Goal: Information Seeking & Learning: Learn about a topic

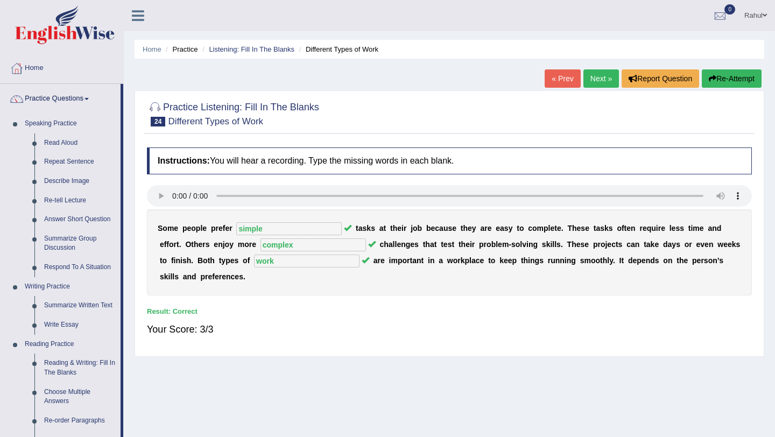
click at [592, 77] on link "Next »" at bounding box center [601, 78] width 36 height 18
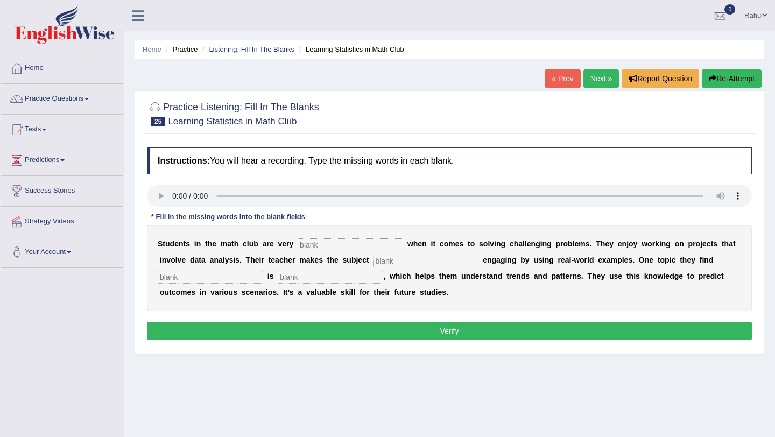
click at [313, 247] on input "text" at bounding box center [349, 244] width 105 height 13
type input "active"
click at [380, 261] on input "text" at bounding box center [425, 260] width 105 height 13
type input "completely"
click at [181, 279] on input "text" at bounding box center [210, 277] width 105 height 13
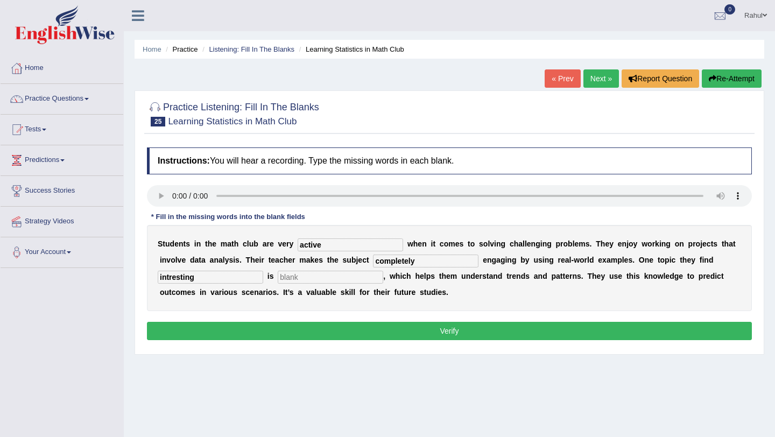
type input "intresting"
click at [287, 278] on input "text" at bounding box center [330, 277] width 105 height 13
type input "statatics"
click at [448, 335] on button "Verify" at bounding box center [449, 331] width 605 height 18
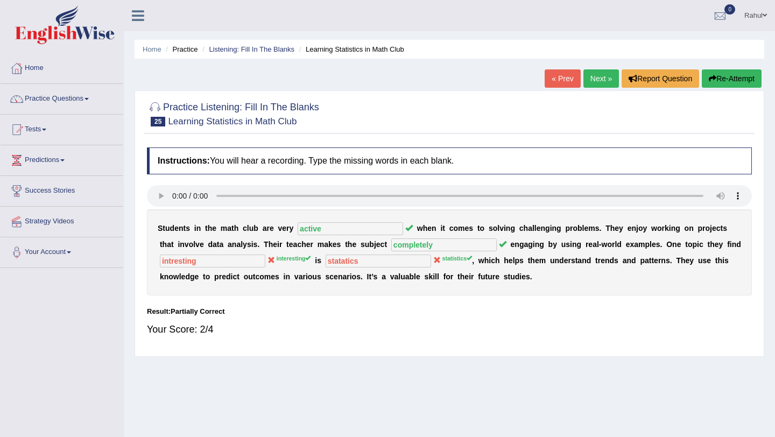
click at [598, 72] on link "Next »" at bounding box center [601, 78] width 36 height 18
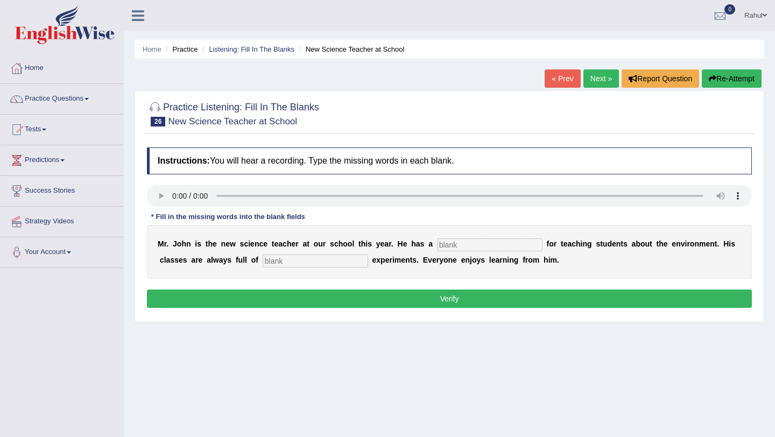
click at [598, 79] on link "Next »" at bounding box center [601, 78] width 36 height 18
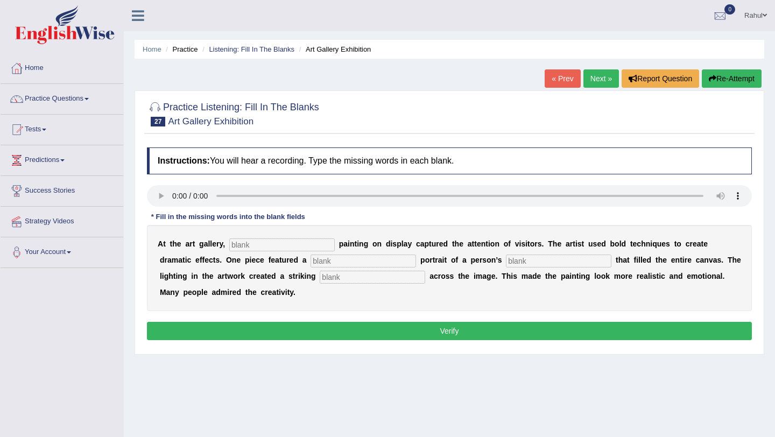
click at [250, 244] on input "text" at bounding box center [281, 244] width 105 height 13
type input "every"
click at [313, 263] on input "text" at bounding box center [362, 260] width 105 height 13
type input "huge"
click at [506, 259] on input "text" at bounding box center [558, 260] width 105 height 13
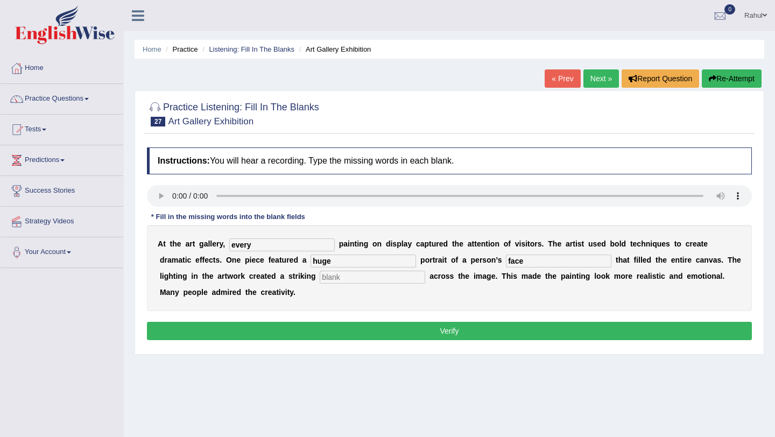
type input "face"
click at [334, 277] on input "text" at bounding box center [372, 277] width 105 height 13
type input "shadow"
click at [445, 334] on button "Verify" at bounding box center [449, 331] width 605 height 18
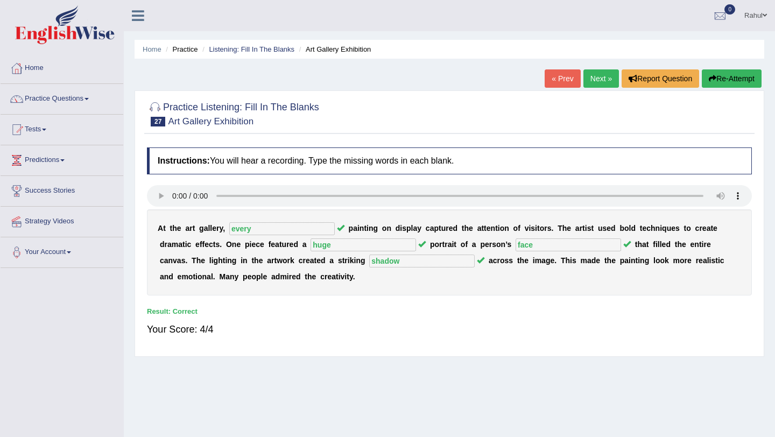
click at [589, 83] on link "Next »" at bounding box center [601, 78] width 36 height 18
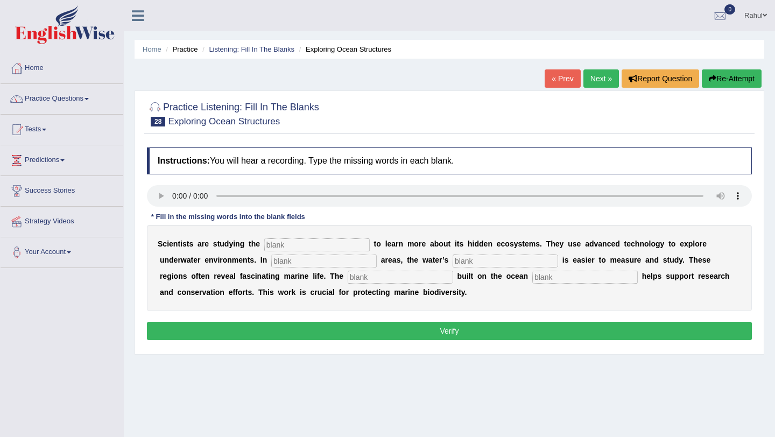
click at [275, 247] on input "text" at bounding box center [316, 244] width 105 height 13
type input "ocean"
click at [271, 264] on input "text" at bounding box center [323, 260] width 105 height 13
click at [271, 263] on input "shalow" at bounding box center [323, 260] width 105 height 13
type input "shallow"
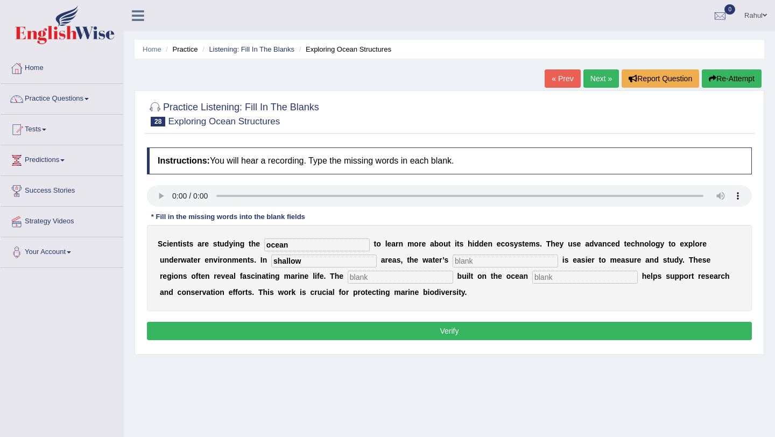
click at [452, 262] on input "text" at bounding box center [504, 260] width 105 height 13
type input "depth"
click at [348, 282] on input "text" at bounding box center [400, 277] width 105 height 13
type input "infrasture"
click at [532, 283] on input "text" at bounding box center [584, 277] width 105 height 13
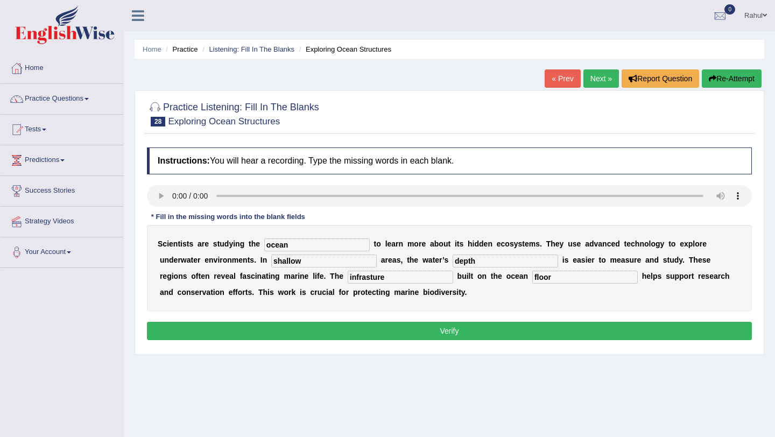
type input "floor"
click at [445, 335] on button "Verify" at bounding box center [449, 331] width 605 height 18
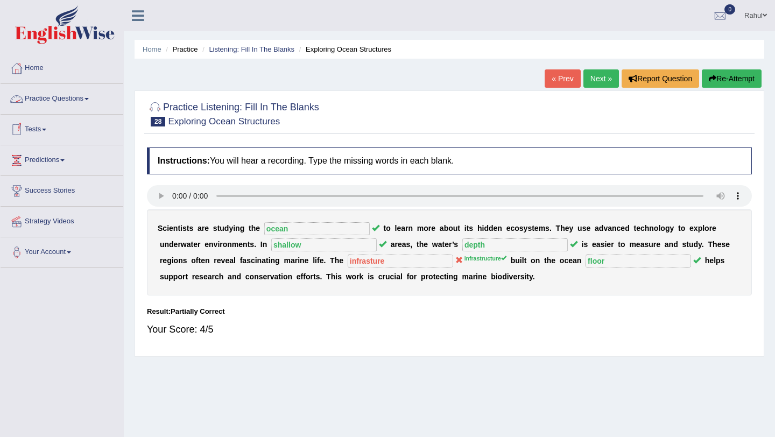
click at [92, 100] on link "Practice Questions" at bounding box center [62, 97] width 123 height 27
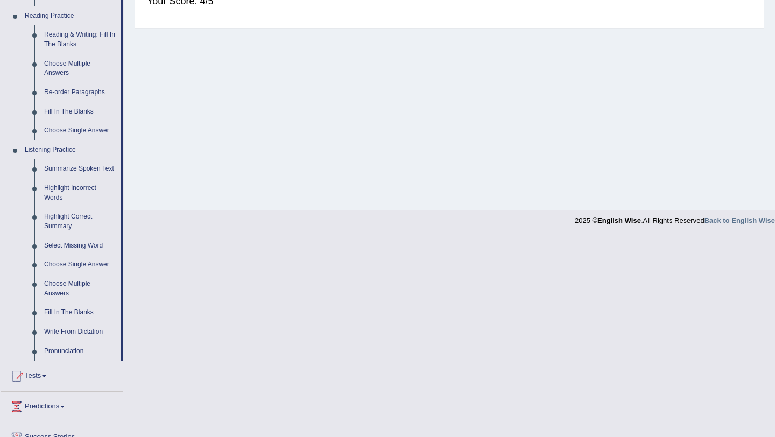
scroll to position [344, 0]
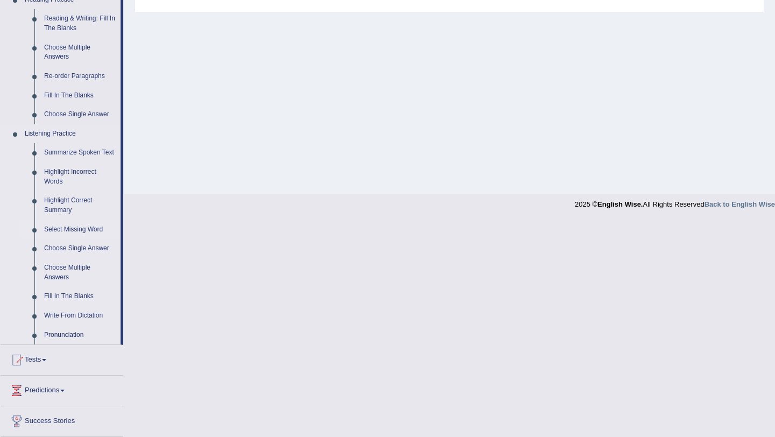
drag, startPoint x: 123, startPoint y: 138, endPoint x: 49, endPoint y: 235, distance: 120.9
click at [49, 235] on li "Practice Questions Speaking Practice Read Aloud Repeat Sentence Describe Image …" at bounding box center [62, 42] width 123 height 605
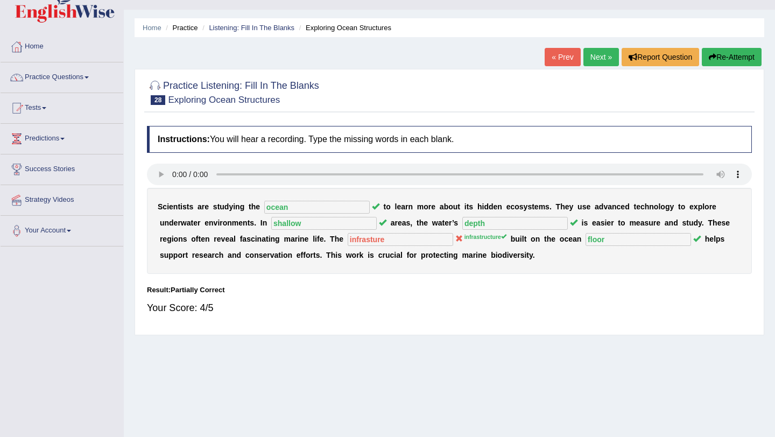
scroll to position [20, 0]
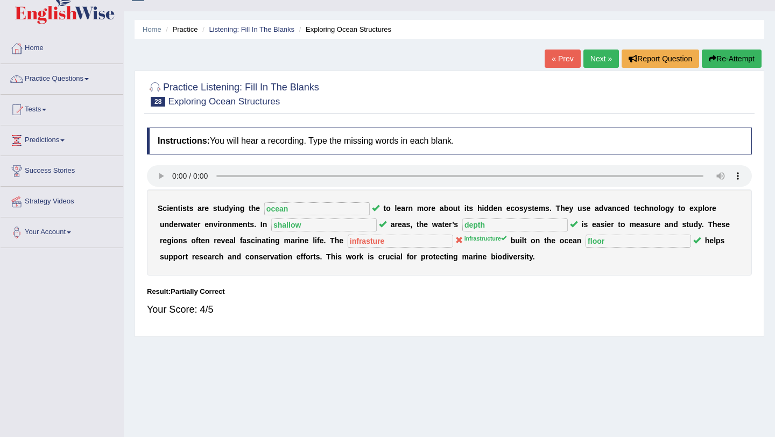
click at [89, 78] on span at bounding box center [86, 79] width 4 height 2
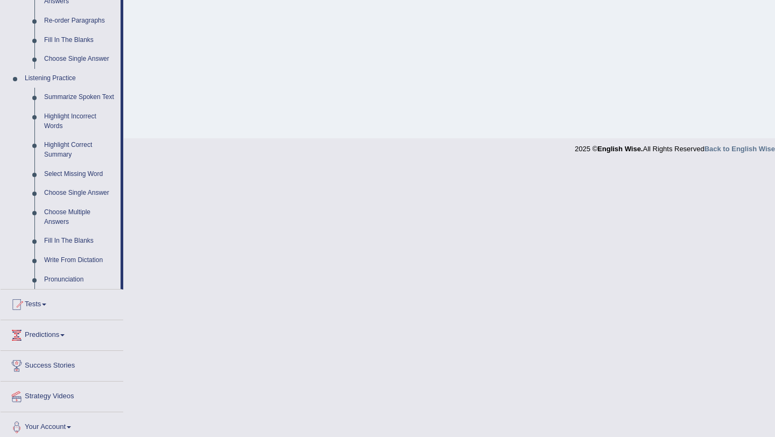
scroll to position [407, 0]
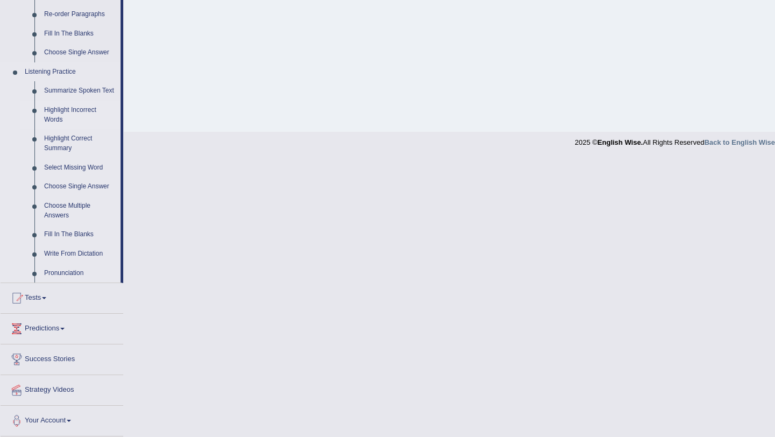
drag, startPoint x: 122, startPoint y: 107, endPoint x: 57, endPoint y: 117, distance: 65.4
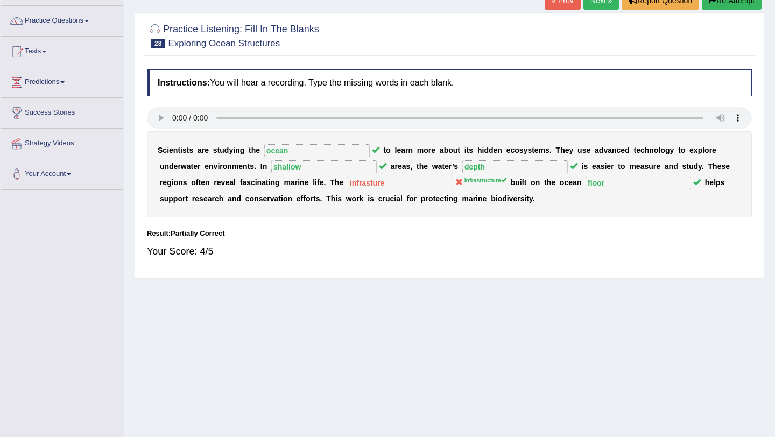
scroll to position [63, 0]
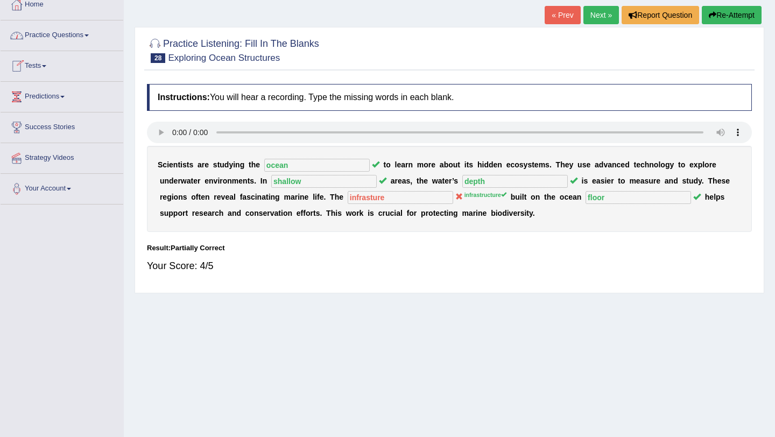
click at [89, 35] on span at bounding box center [86, 35] width 4 height 2
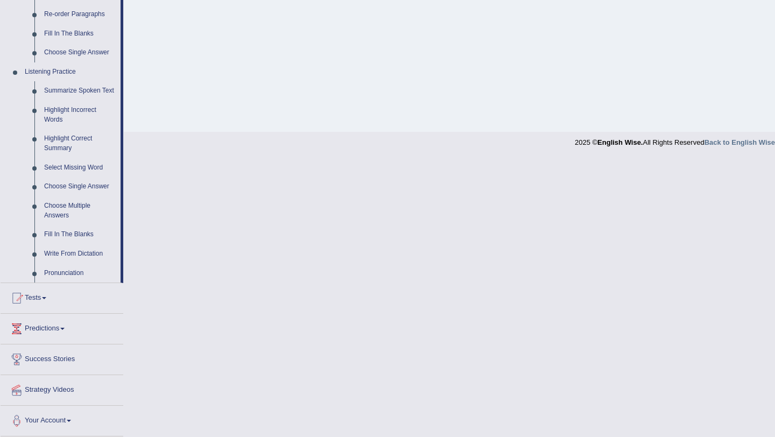
scroll to position [416, 0]
drag, startPoint x: 122, startPoint y: 107, endPoint x: 55, endPoint y: 139, distance: 73.9
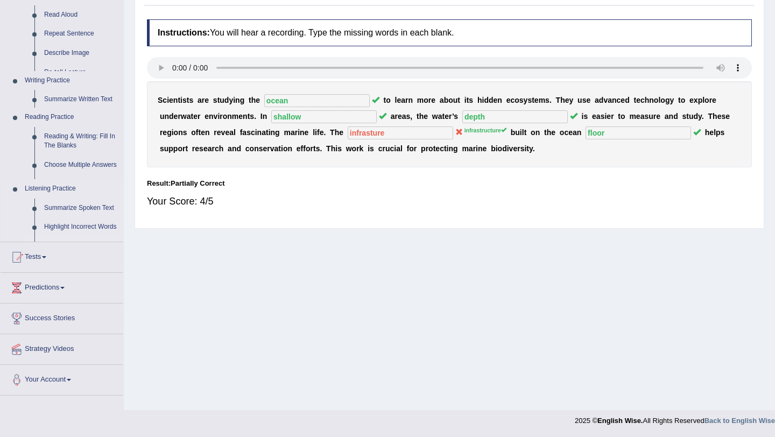
click at [55, 139] on ul "Speaking Practice Read Aloud Repeat Sentence Describe Image Re-tell Lecture Ans…" at bounding box center [62, 114] width 123 height 256
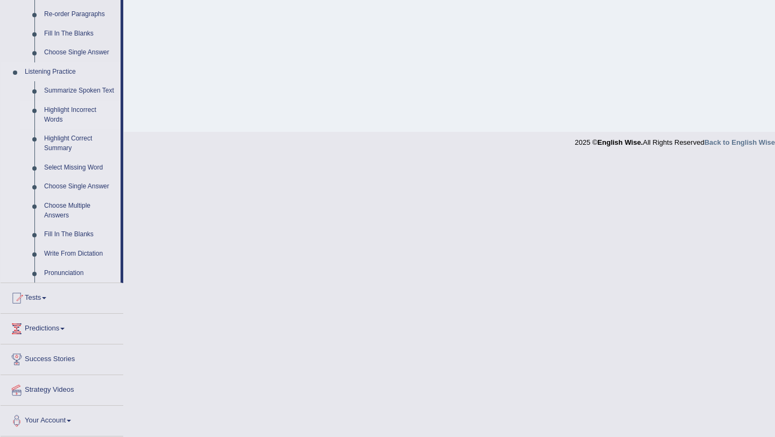
click at [63, 108] on link "Highlight Incorrect Words" at bounding box center [79, 115] width 81 height 29
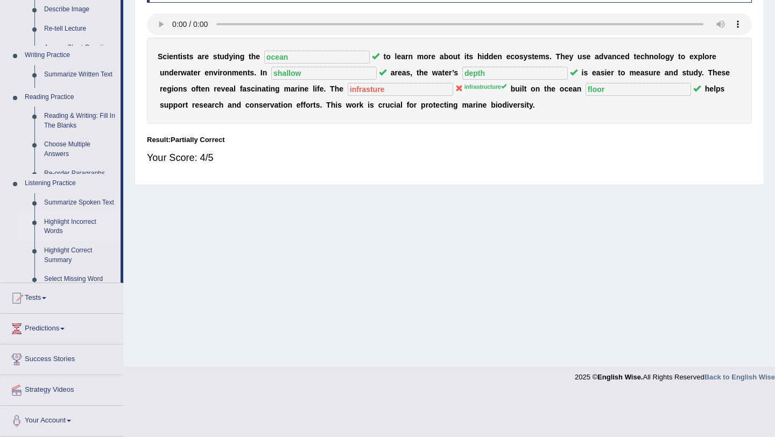
scroll to position [128, 0]
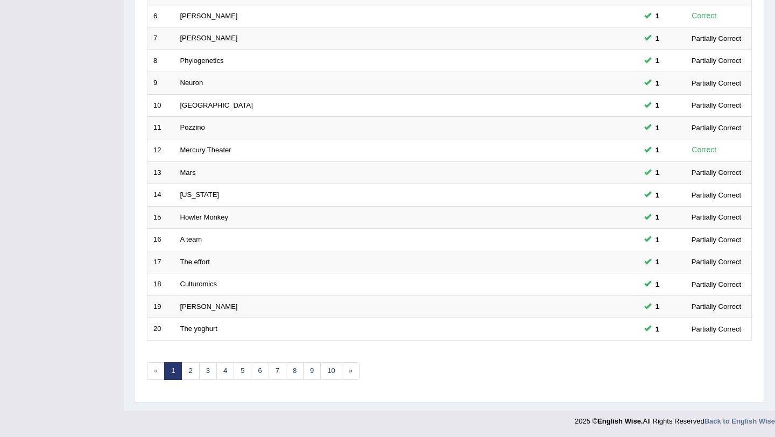
scroll to position [275, 0]
click at [192, 373] on link "2" at bounding box center [190, 371] width 18 height 18
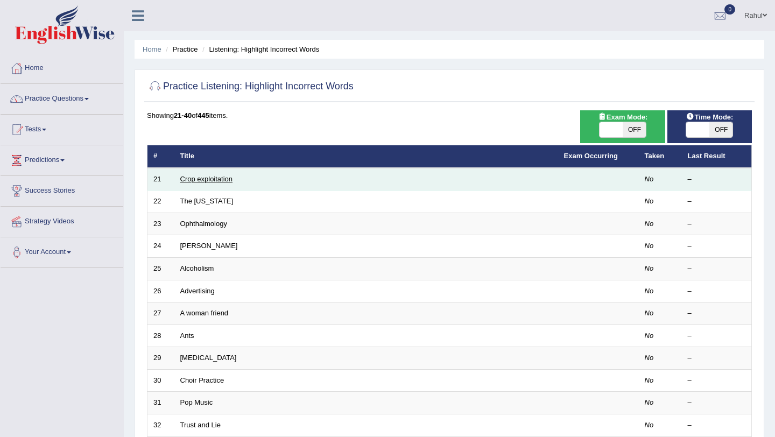
click at [199, 180] on link "Crop exploitation" at bounding box center [206, 179] width 53 height 8
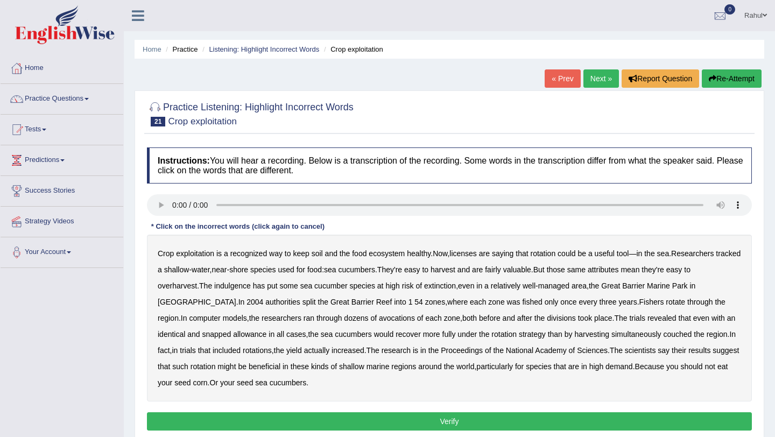
click at [471, 254] on b "licenses" at bounding box center [462, 253] width 27 height 9
click at [226, 284] on b "indulgence" at bounding box center [232, 285] width 37 height 9
click at [379, 322] on b "avocations" at bounding box center [397, 318] width 36 height 9
click at [202, 335] on b "snapped" at bounding box center [216, 334] width 29 height 9
click at [663, 336] on b "couched" at bounding box center [677, 334] width 29 height 9
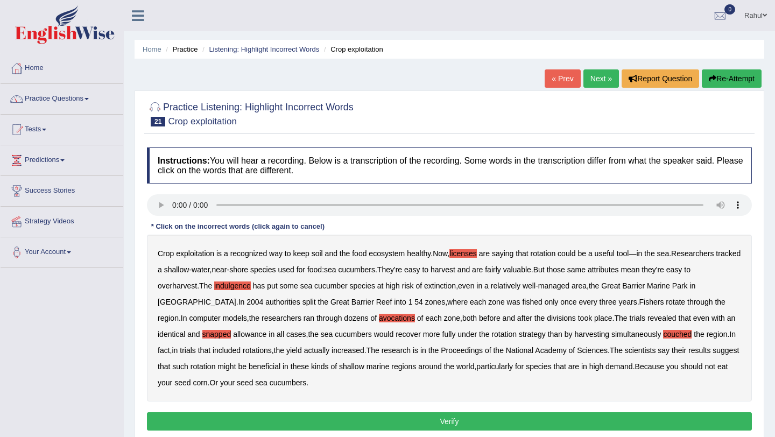
click at [455, 423] on button "Verify" at bounding box center [449, 421] width 605 height 18
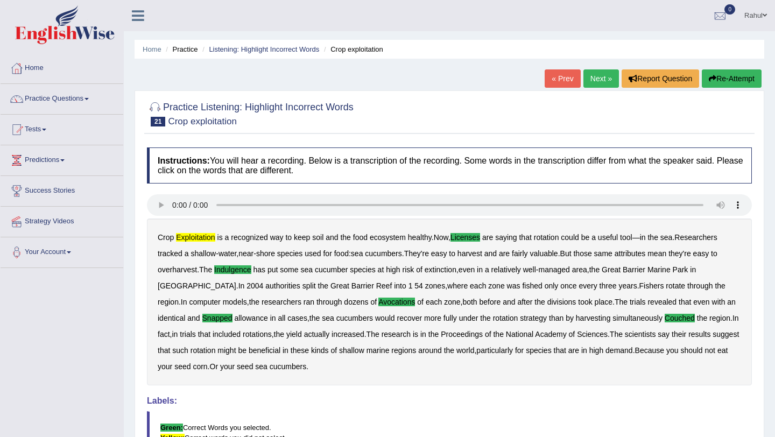
click at [601, 79] on link "Next »" at bounding box center [601, 78] width 36 height 18
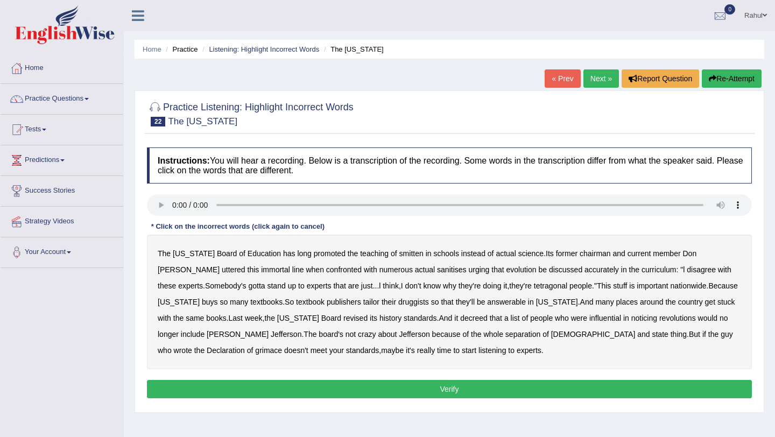
click at [384, 258] on div "The [US_STATE] Board of Education has long promoted the teaching of smitten in …" at bounding box center [449, 302] width 605 height 134
click at [399, 254] on b "smitten" at bounding box center [411, 253] width 24 height 9
click at [437, 271] on b "sanitises" at bounding box center [451, 269] width 29 height 9
click at [534, 285] on b "tetragonal" at bounding box center [550, 285] width 33 height 9
click at [398, 304] on b "druggists" at bounding box center [413, 301] width 31 height 9
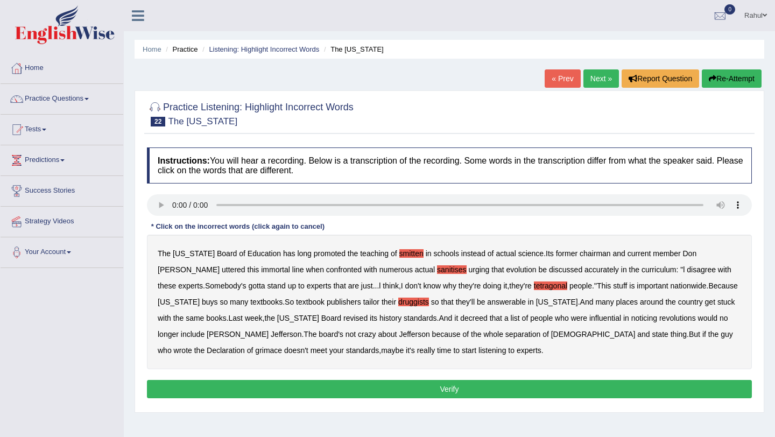
click at [487, 302] on b "answerable" at bounding box center [506, 301] width 39 height 9
click at [282, 346] on b "grimace" at bounding box center [268, 350] width 27 height 9
click at [451, 384] on button "Verify" at bounding box center [449, 389] width 605 height 18
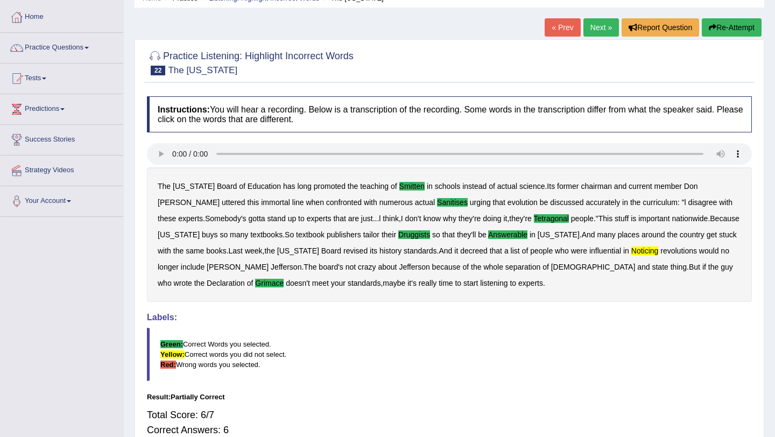
scroll to position [65, 0]
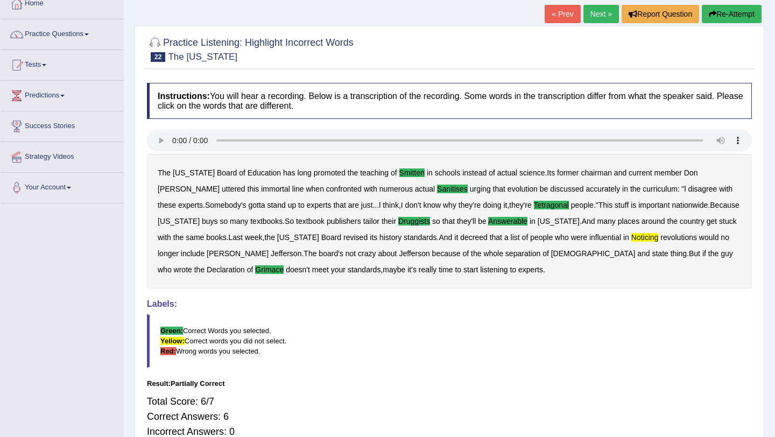
click at [594, 10] on link "Next »" at bounding box center [601, 14] width 36 height 18
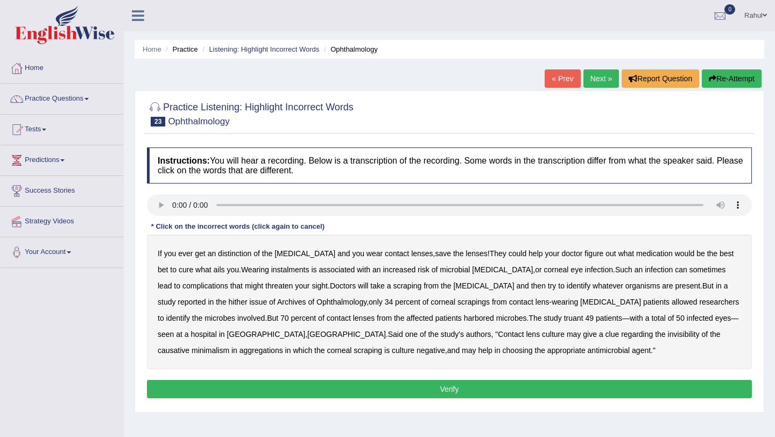
click at [242, 256] on b "distinction" at bounding box center [234, 253] width 33 height 9
click at [271, 272] on b "instalments" at bounding box center [290, 269] width 38 height 9
click at [229, 305] on b "hither" at bounding box center [238, 301] width 19 height 9
click at [564, 321] on b "truant" at bounding box center [573, 318] width 19 height 9
click at [668, 335] on b "invisibility" at bounding box center [684, 334] width 32 height 9
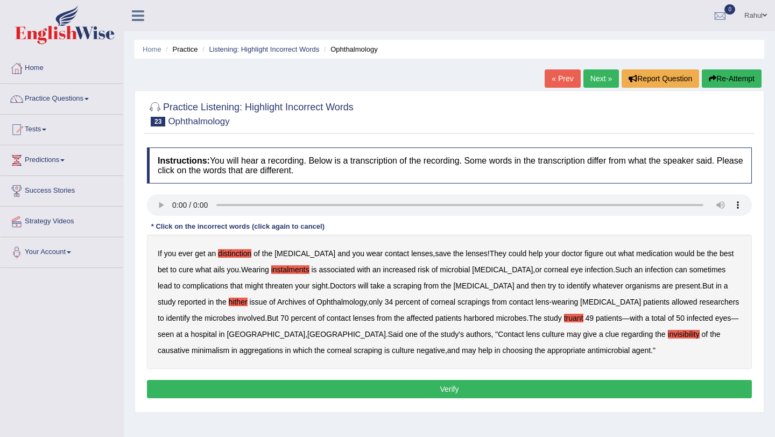
click at [229, 346] on b "minimalism" at bounding box center [211, 350] width 38 height 9
click at [452, 390] on button "Verify" at bounding box center [449, 389] width 605 height 18
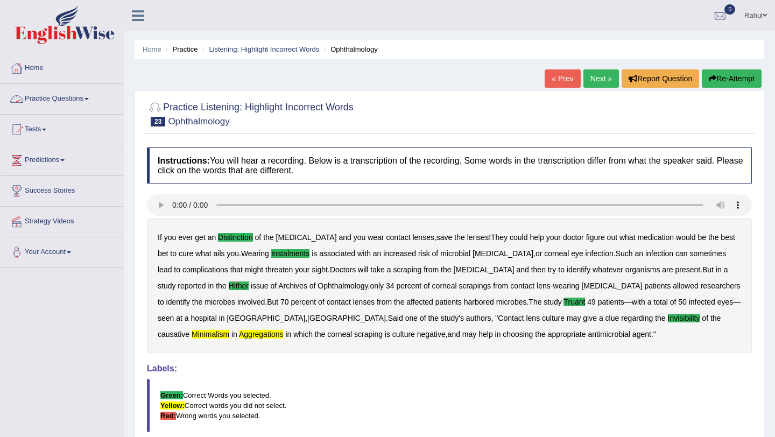
click at [89, 98] on span at bounding box center [86, 99] width 4 height 2
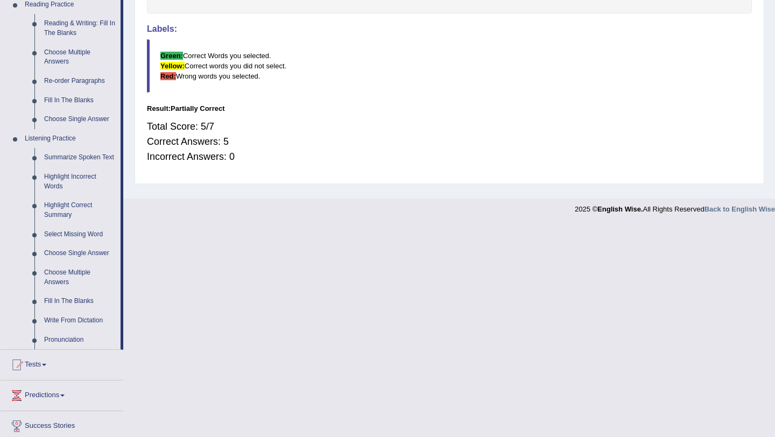
scroll to position [344, 0]
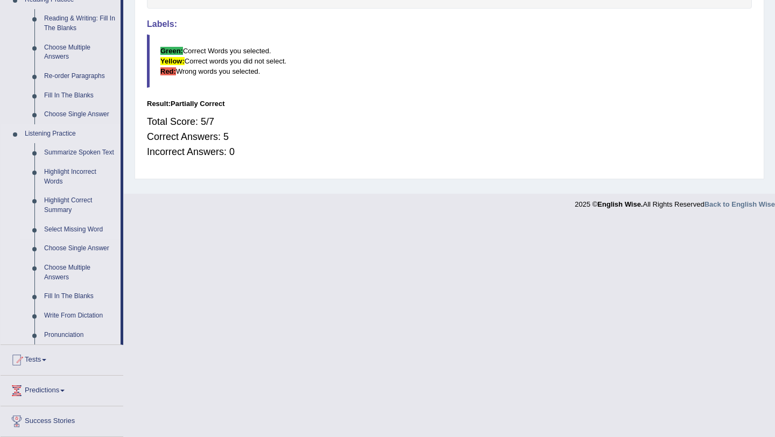
click at [75, 239] on link "Select Missing Word" at bounding box center [79, 229] width 81 height 19
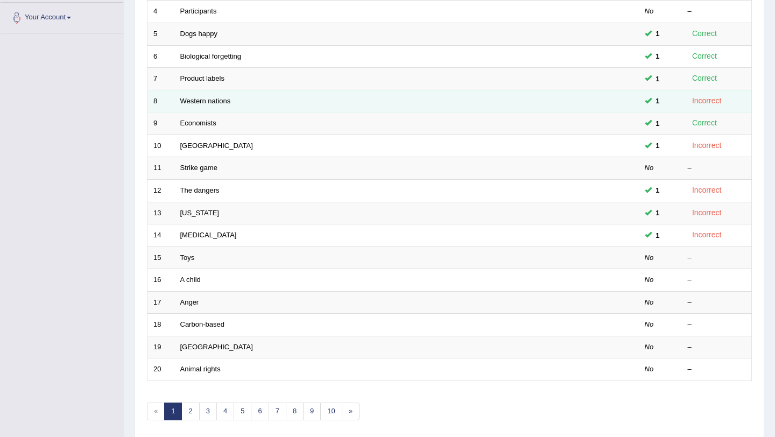
scroll to position [237, 0]
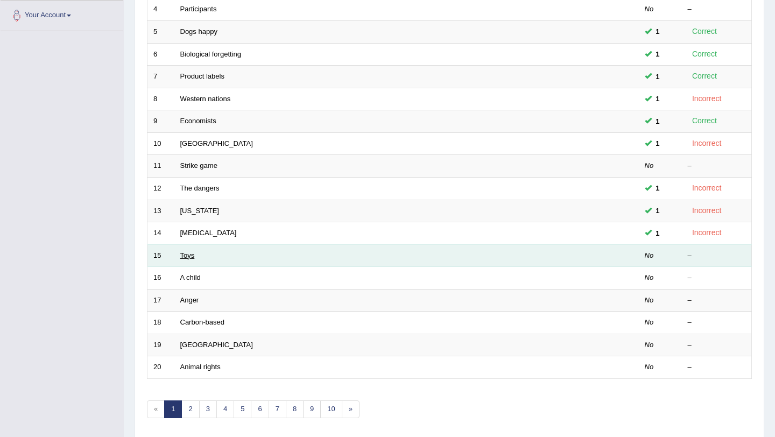
click at [186, 258] on link "Toys" at bounding box center [187, 255] width 15 height 8
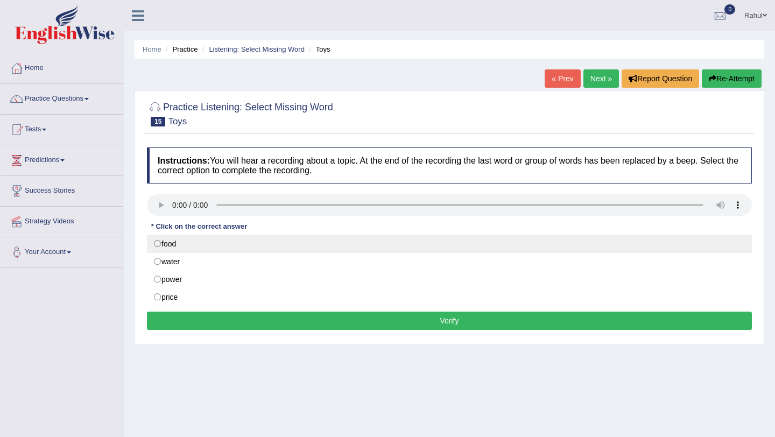
click at [157, 245] on label "food" at bounding box center [449, 244] width 605 height 18
radio input "true"
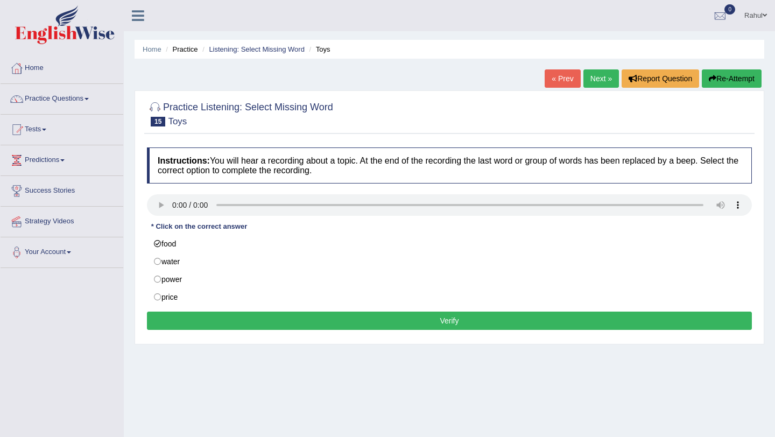
click at [443, 314] on button "Verify" at bounding box center [449, 320] width 605 height 18
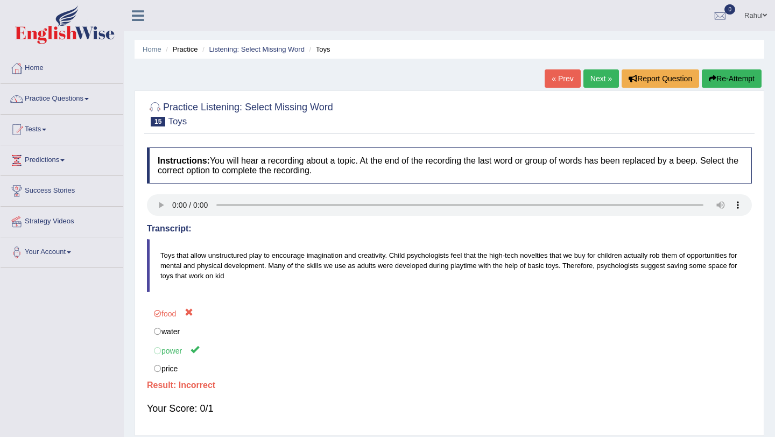
click at [600, 76] on link "Next »" at bounding box center [601, 78] width 36 height 18
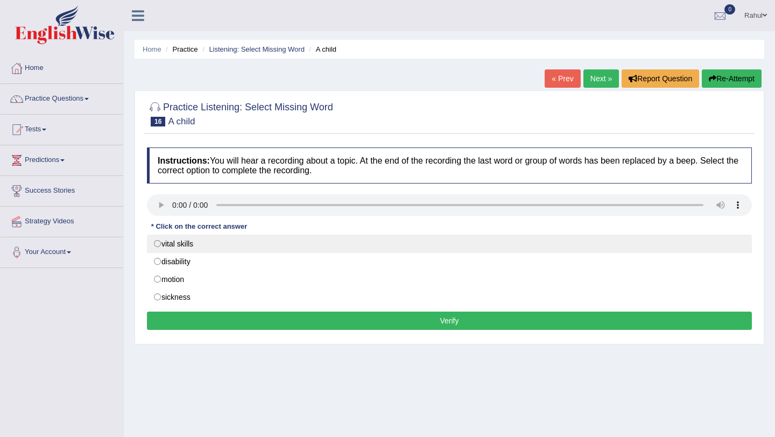
click at [159, 245] on label "vital skills" at bounding box center [449, 244] width 605 height 18
radio input "true"
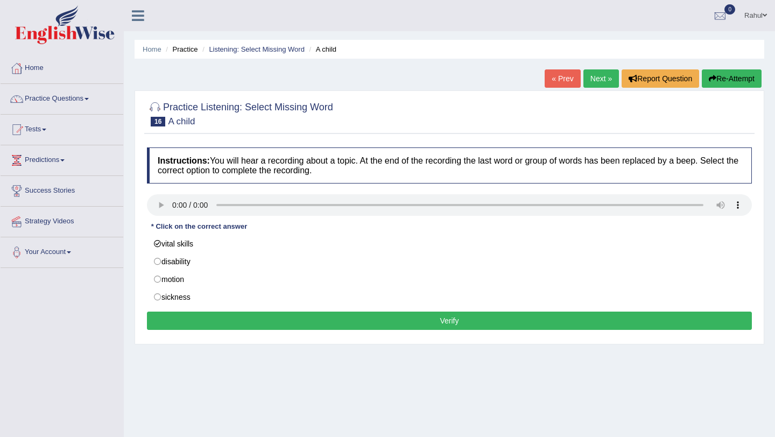
click at [420, 315] on button "Verify" at bounding box center [449, 320] width 605 height 18
